Goal: Find specific page/section: Find specific page/section

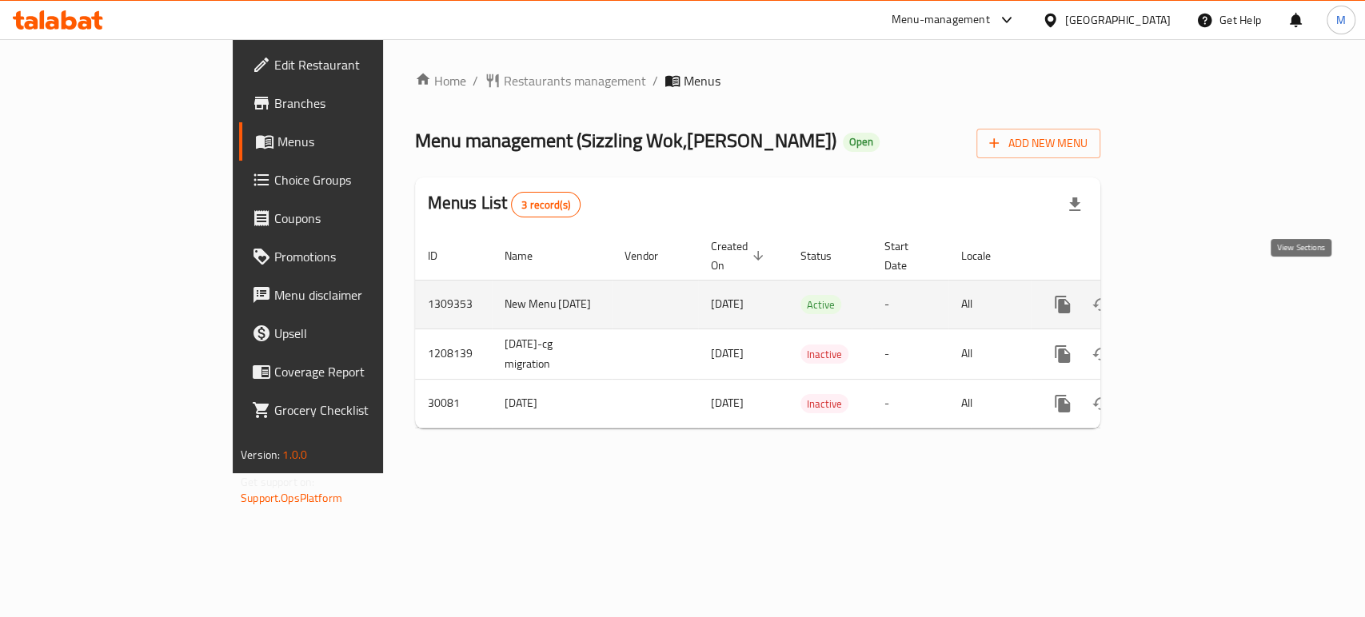
click at [1185, 297] on icon "enhanced table" at bounding box center [1177, 304] width 14 height 14
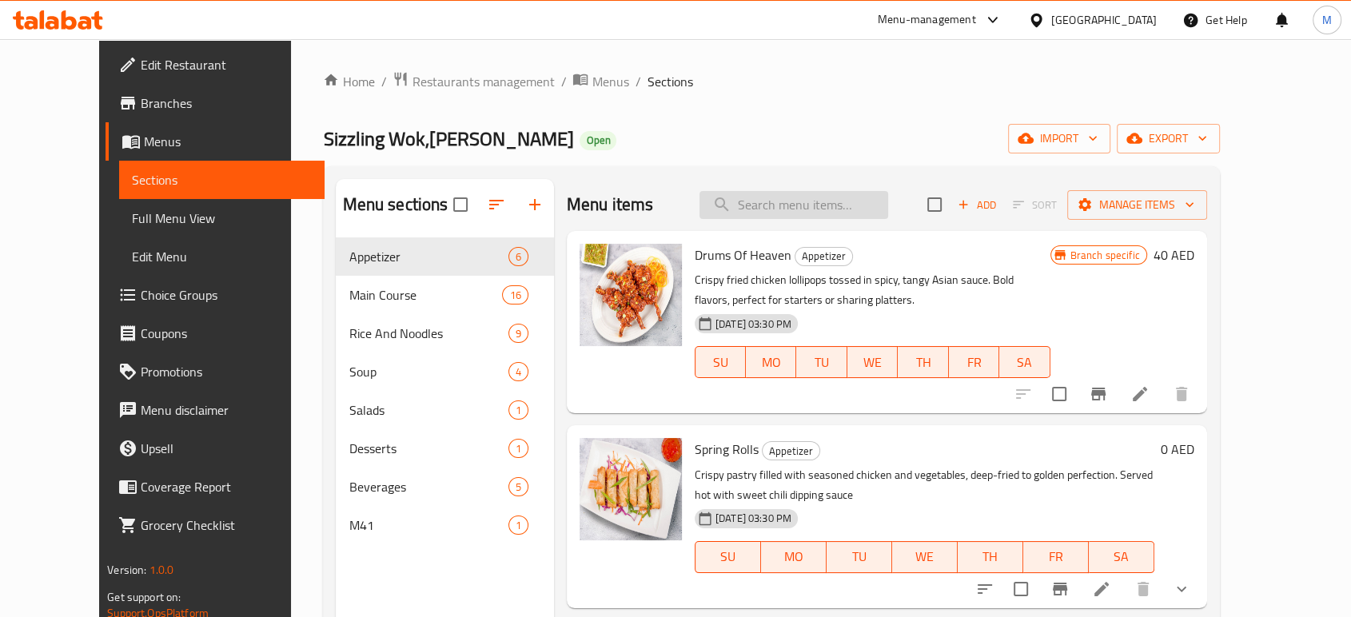
click at [798, 210] on input "search" at bounding box center [793, 205] width 189 height 28
paste input "Sizzling Chicken In Chilli Garlic"
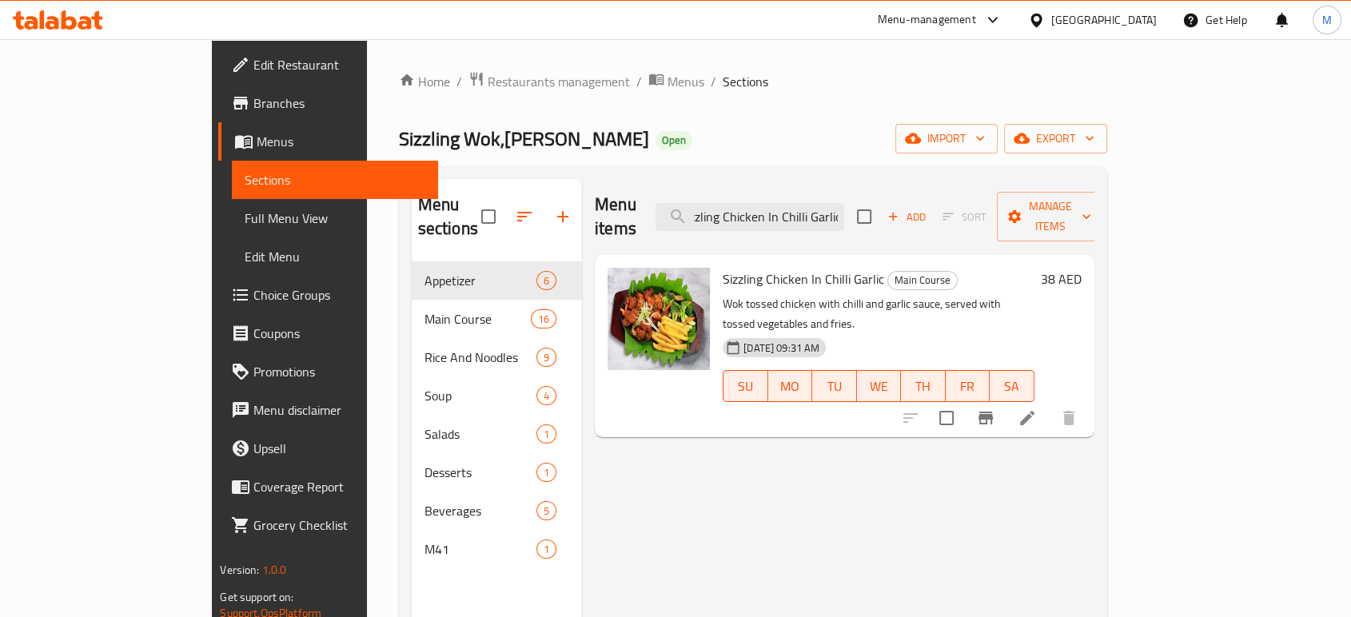
type input "Sizzling Chicken In Chilli Garlic"
click at [1015, 294] on p "Wok tossed chicken with chilli and garlic sauce, served with tossed vegetables …" at bounding box center [879, 314] width 312 height 40
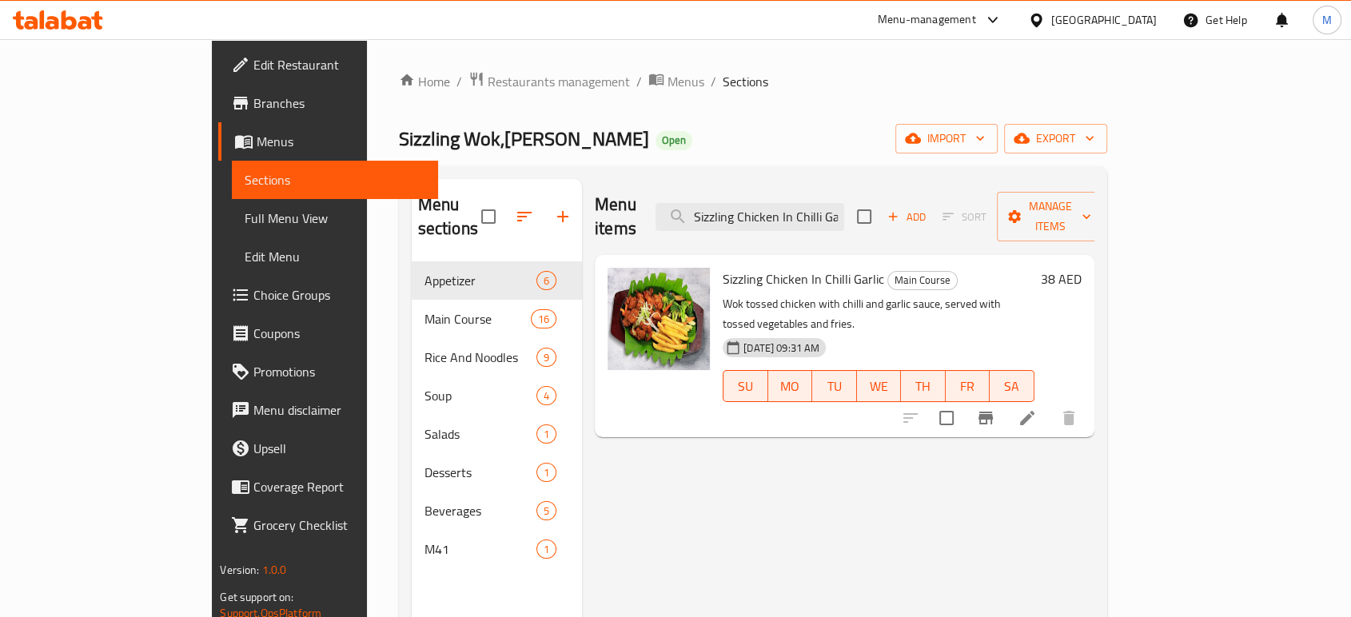
click at [974, 468] on div "Menu items Sizzling Chicken In Chilli Garlic Add Sort Manage items Sizzling Chi…" at bounding box center [838, 487] width 512 height 617
drag, startPoint x: 1193, startPoint y: 457, endPoint x: 1190, endPoint y: 446, distance: 11.6
click at [1094, 457] on div "Menu items Sizzling Chicken In Chilli Garlic Add Sort Manage items Sizzling Chi…" at bounding box center [838, 487] width 512 height 617
click at [972, 94] on div "Home / Restaurants management / Menus / Sections Sizzling Wok,Abu Shagara Open …" at bounding box center [753, 440] width 708 height 738
